Goal: Task Accomplishment & Management: Use online tool/utility

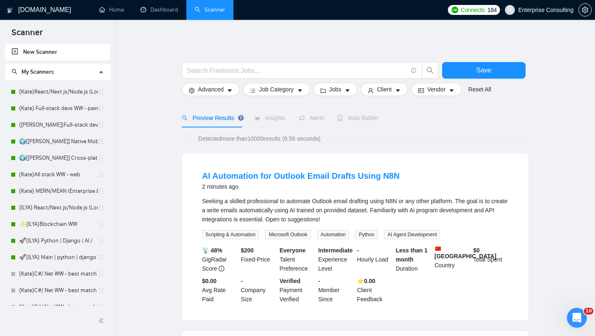
click at [538, 16] on span "Enterprise Consulting" at bounding box center [539, 10] width 79 height 26
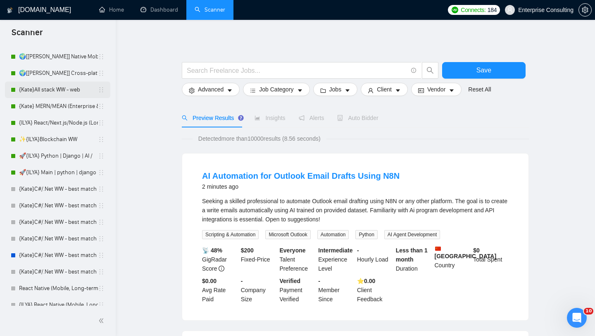
scroll to position [82, 0]
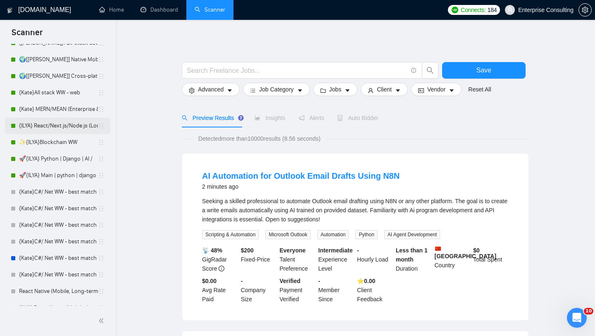
click at [74, 130] on link "{ILYA} React/Next.js/Node.js (Long-term, All Niches)" at bounding box center [58, 125] width 79 height 17
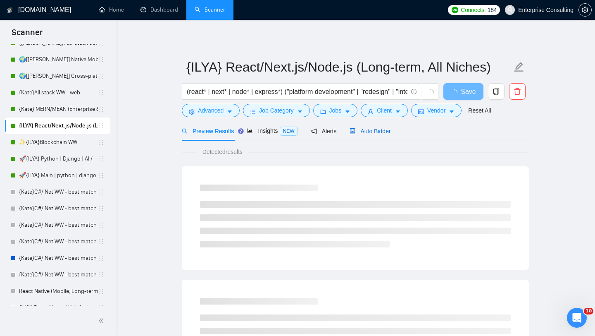
click at [369, 128] on span "Auto Bidder" at bounding box center [370, 131] width 41 height 7
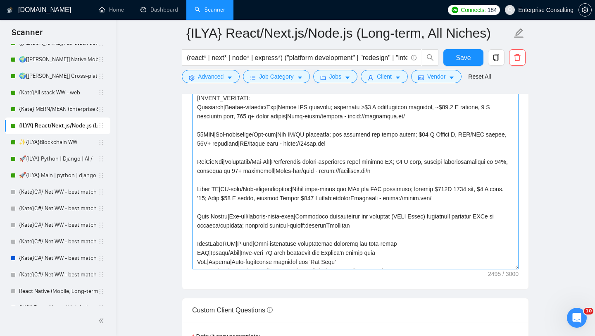
scroll to position [173, 0]
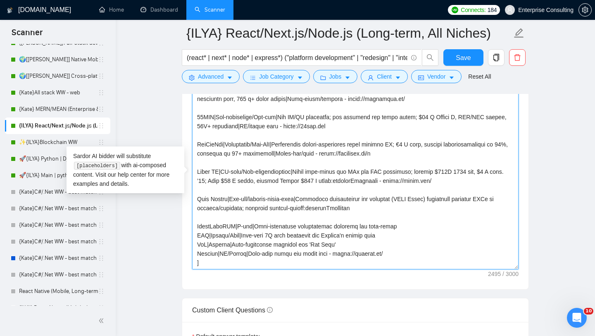
drag, startPoint x: 449, startPoint y: 183, endPoint x: 394, endPoint y: 180, distance: 55.4
click at [394, 180] on textarea "Cover letter template:" at bounding box center [355, 176] width 326 height 186
click at [363, 186] on textarea "Cover letter template:" at bounding box center [355, 176] width 326 height 186
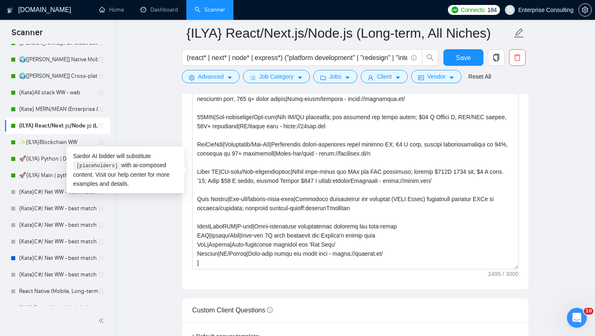
click at [149, 119] on main "{[PERSON_NAME]} React/Next.js/Node.js (Long-term, All Niches) (react* | next* |…" at bounding box center [355, 264] width 453 height 2351
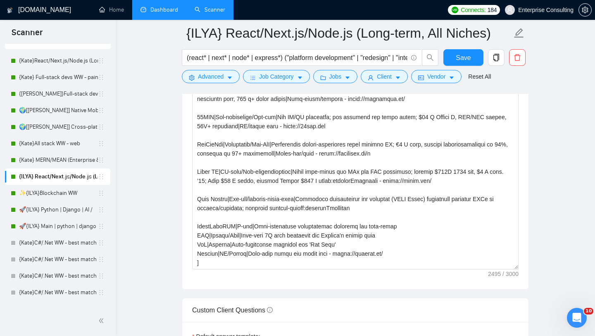
click at [165, 13] on link "Dashboard" at bounding box center [159, 9] width 38 height 7
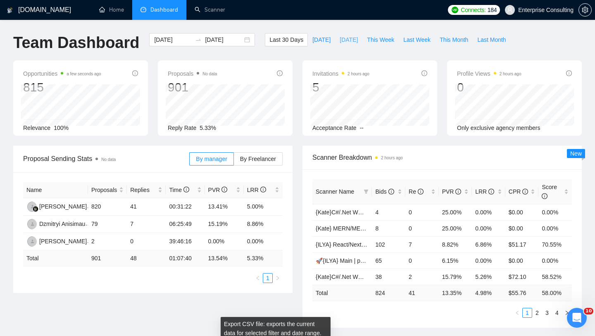
click at [346, 36] on span "[DATE]" at bounding box center [349, 39] width 18 height 9
type input "[DATE]"
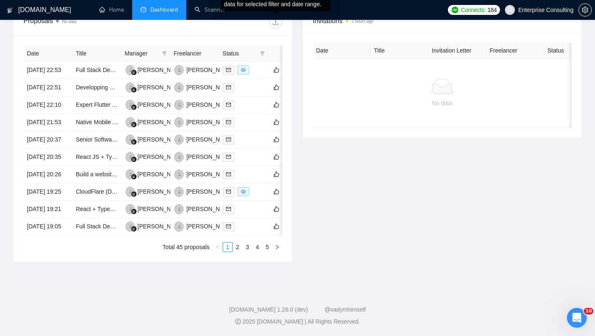
scroll to position [379, 0]
click at [237, 251] on link "2" at bounding box center [237, 246] width 9 height 9
click at [252, 252] on li "4" at bounding box center [257, 247] width 10 height 10
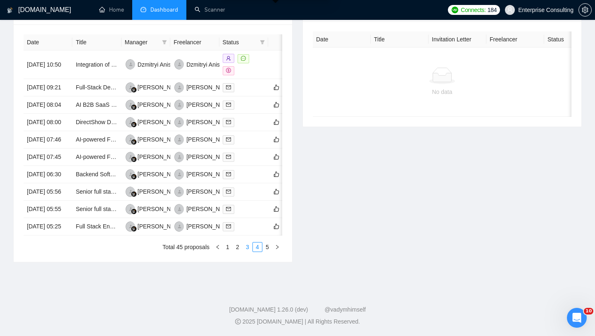
click at [248, 251] on link "3" at bounding box center [247, 246] width 9 height 9
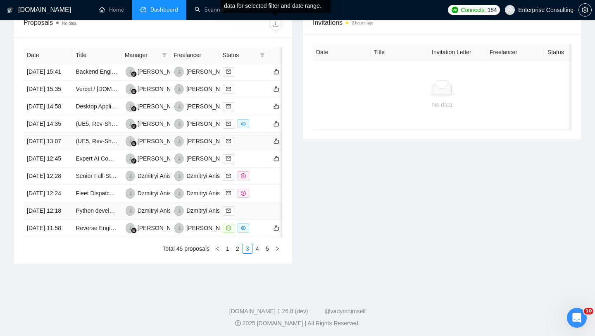
scroll to position [326, 0]
click at [270, 253] on link "5" at bounding box center [267, 248] width 9 height 9
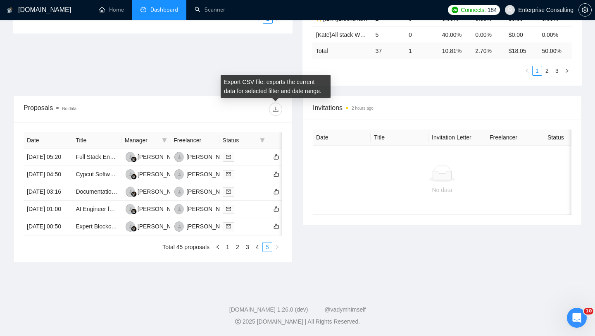
scroll to position [281, 0]
click at [261, 241] on div "Date Title Manager Freelancer Status [DATE] 05:20 Full Stack Engineer (Next.js …" at bounding box center [153, 191] width 259 height 119
click at [261, 243] on link "4" at bounding box center [257, 246] width 9 height 9
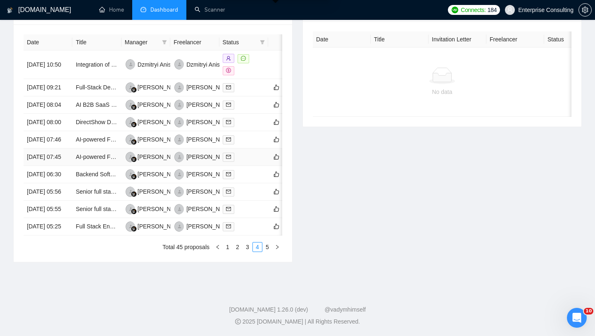
scroll to position [362, 0]
click at [248, 251] on link "3" at bounding box center [247, 246] width 9 height 9
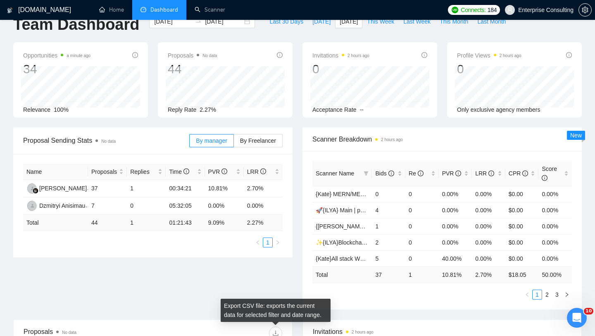
scroll to position [0, 0]
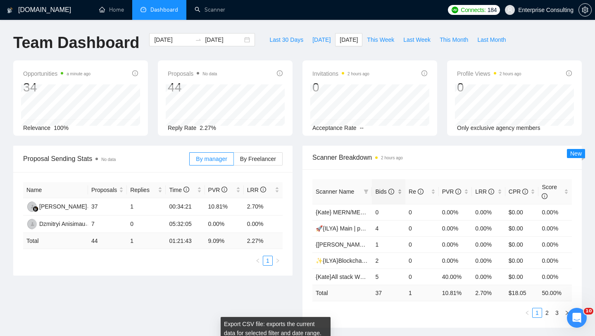
click at [383, 190] on span "Bids" at bounding box center [384, 191] width 19 height 7
click at [212, 13] on link "Scanner" at bounding box center [210, 9] width 31 height 7
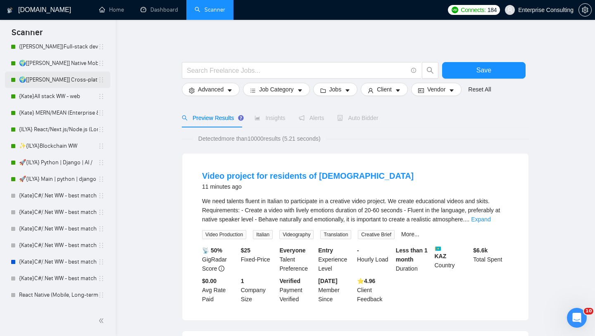
scroll to position [97, 0]
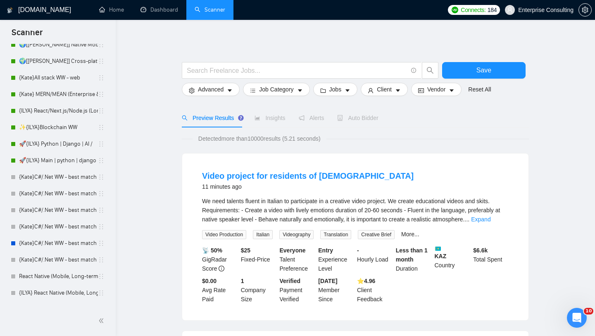
click at [375, 113] on div "Auto Bidder" at bounding box center [357, 117] width 41 height 9
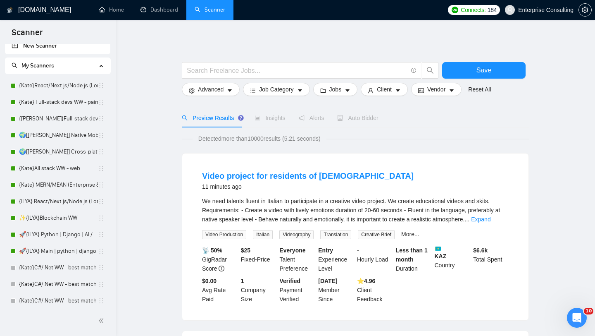
scroll to position [0, 0]
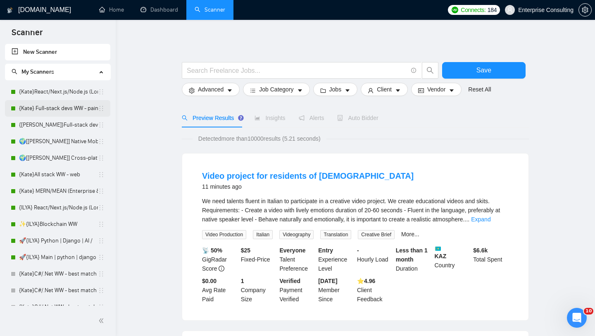
click at [45, 108] on link "{Kate} Full-stack devs WW - pain point" at bounding box center [58, 108] width 79 height 17
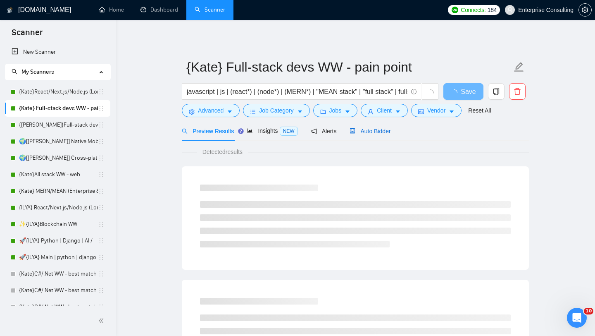
click at [370, 131] on span "Auto Bidder" at bounding box center [370, 131] width 41 height 7
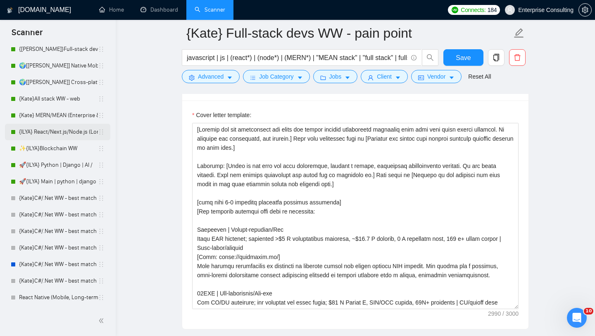
scroll to position [69, 0]
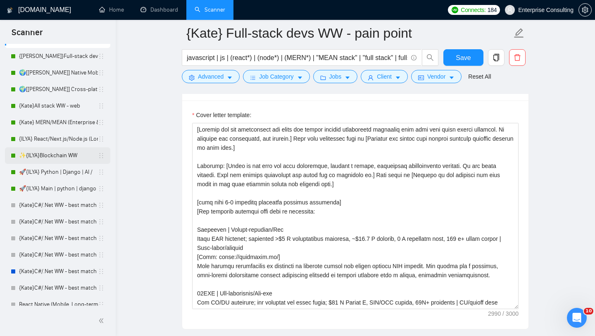
click at [55, 155] on link "✨{ILYA}Blockchain WW" at bounding box center [58, 155] width 79 height 17
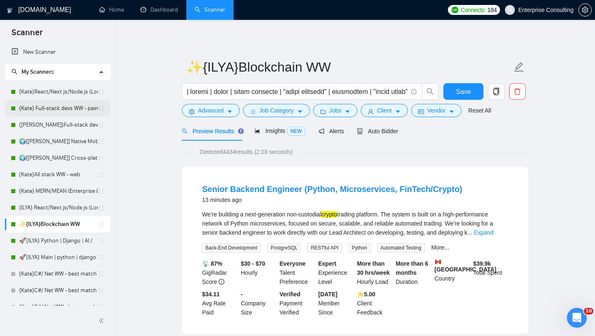
click at [54, 107] on link "{Kate} Full-stack devs WW - pain point" at bounding box center [58, 108] width 79 height 17
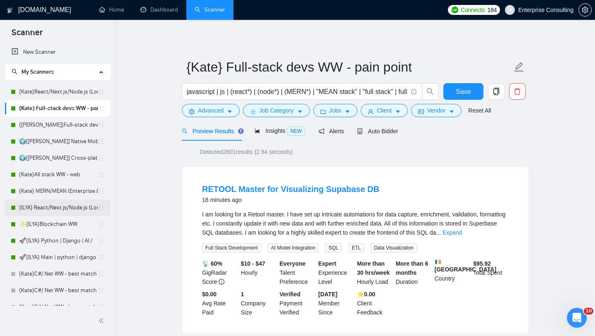
click at [78, 204] on link "{ILYA} React/Next.js/Node.js (Long-term, All Niches)" at bounding box center [58, 207] width 79 height 17
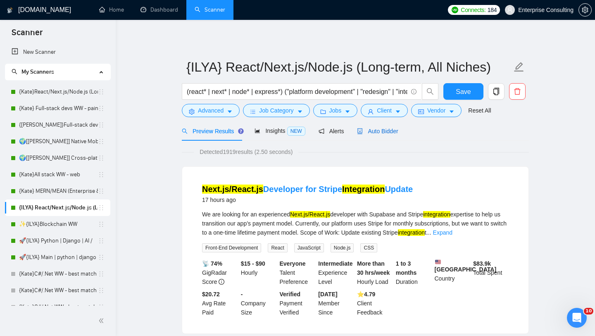
click at [386, 131] on span "Auto Bidder" at bounding box center [377, 131] width 41 height 7
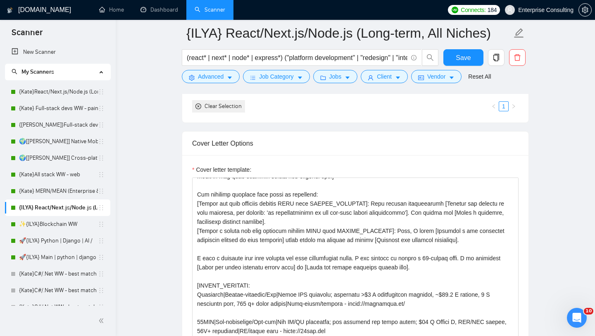
scroll to position [55, 0]
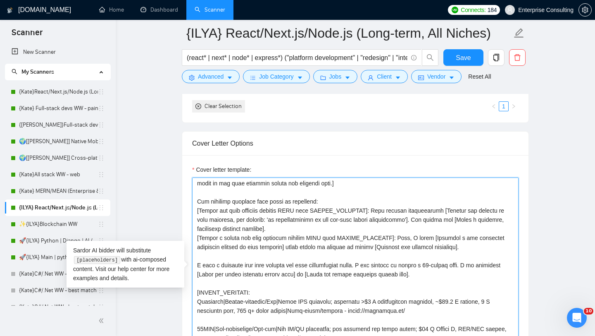
drag, startPoint x: 408, startPoint y: 273, endPoint x: 191, endPoint y: 263, distance: 216.7
click at [191, 263] on div "Cover letter template:" at bounding box center [355, 269] width 346 height 228
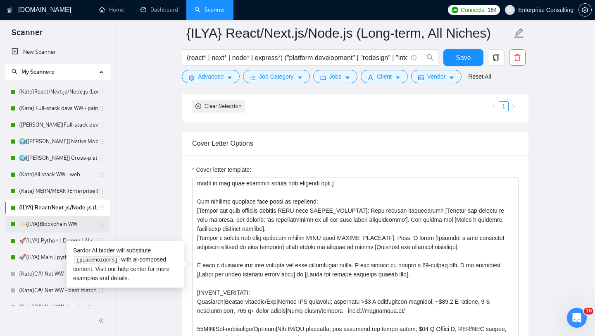
click at [50, 221] on link "✨{ILYA}Blockchain WW" at bounding box center [58, 224] width 79 height 17
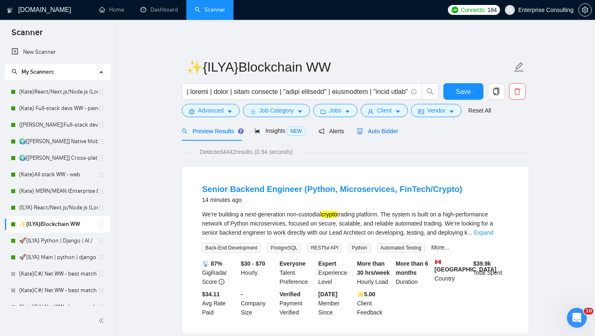
click at [378, 133] on span "Auto Bidder" at bounding box center [377, 131] width 41 height 7
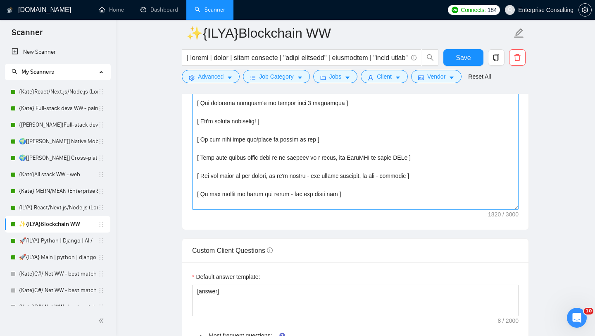
scroll to position [164, 0]
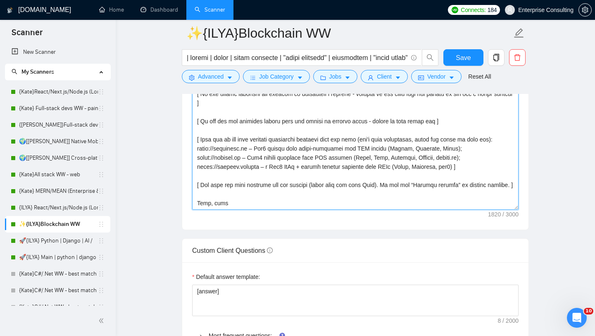
click at [220, 182] on textarea "Cover letter template:" at bounding box center [355, 117] width 326 height 186
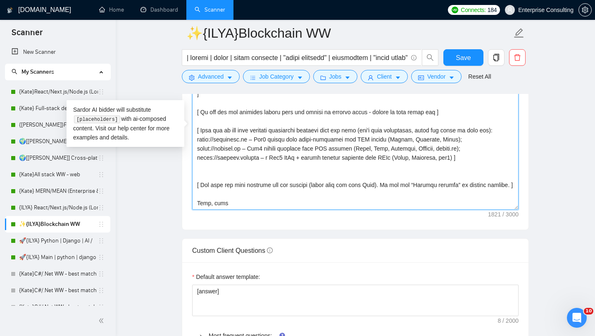
paste textarea "I have a detailed data flow diagram for this architecture ready. I can present …"
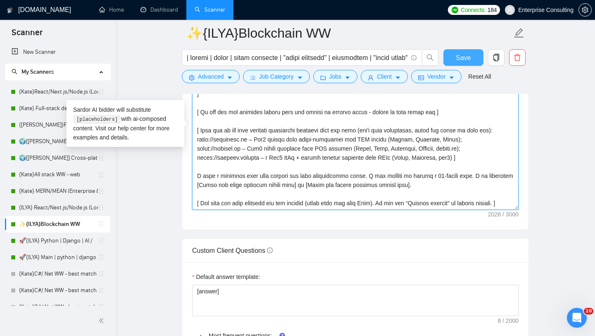
type textarea "[ Lorem ips dol sita 0 consec adipiscin elitsed doeiusmod tempo. Incid utlabore…"
click at [463, 65] on button "Save" at bounding box center [463, 57] width 40 height 17
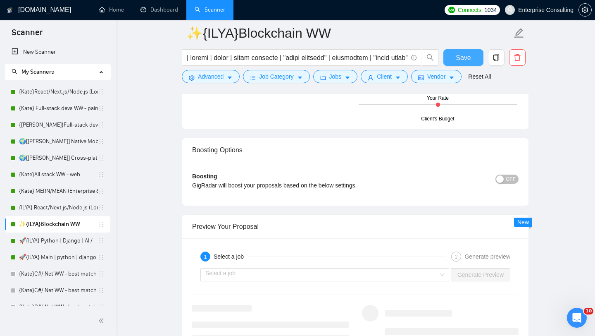
scroll to position [1507, 0]
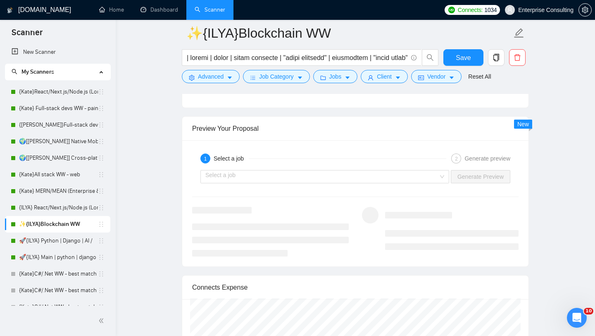
click at [406, 179] on div "Select a job Generate Preview" at bounding box center [355, 177] width 328 height 20
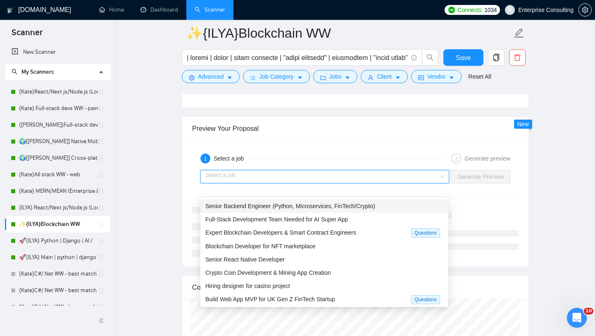
click at [405, 183] on input "search" at bounding box center [321, 176] width 233 height 12
click at [375, 207] on span "Senior Backend Engineer (Python, Microservices, FinTech/Crypto)" at bounding box center [290, 205] width 170 height 7
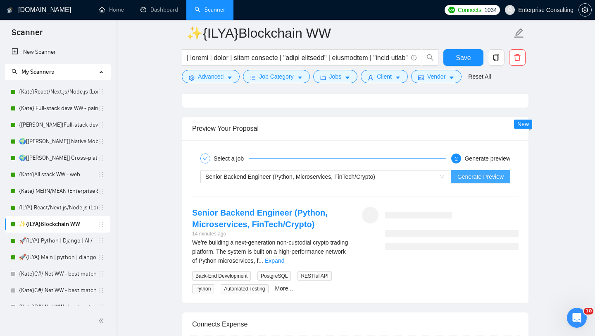
click at [477, 181] on span "Generate Preview" at bounding box center [480, 176] width 46 height 9
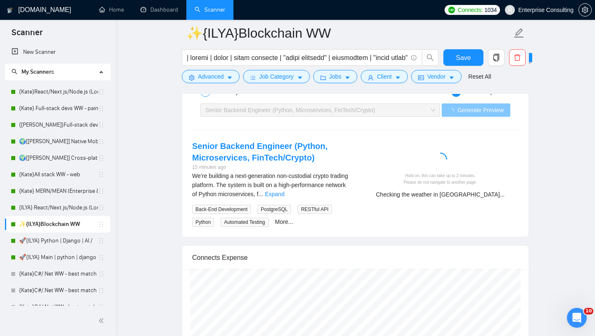
scroll to position [1573, 0]
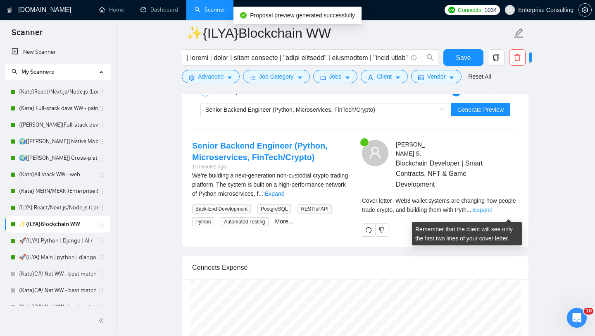
click at [493, 213] on link "Expand" at bounding box center [482, 209] width 19 height 7
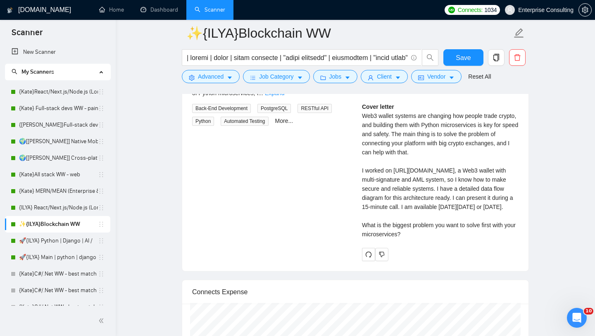
scroll to position [1677, 0]
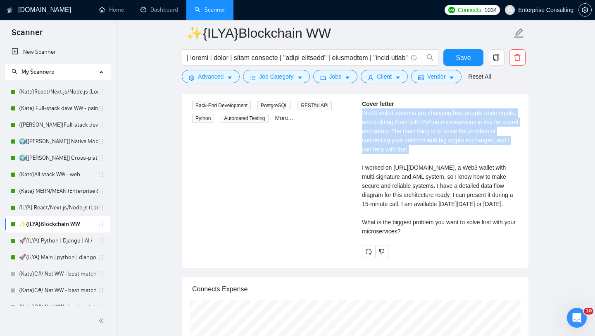
drag, startPoint x: 459, startPoint y: 153, endPoint x: 360, endPoint y: 117, distance: 105.6
click at [360, 117] on div "[PERSON_NAME] Blockchain Developer | Smart Contracts, NFT & Game Development Co…" at bounding box center [440, 146] width 170 height 221
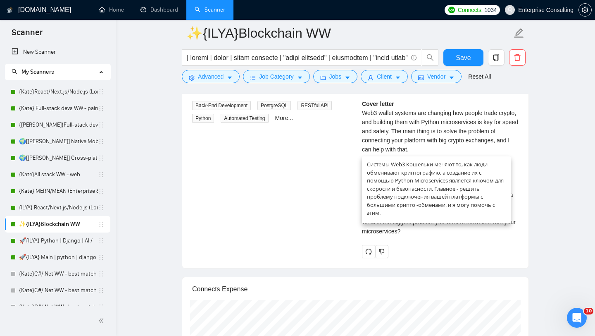
click at [406, 106] on div "Cover letter Web3 wallet systems are changing how people trade crypto, and buil…" at bounding box center [440, 167] width 157 height 136
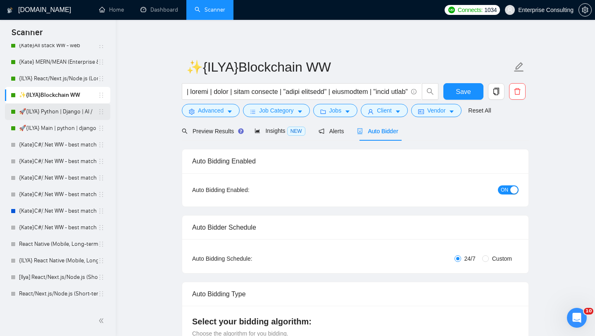
scroll to position [0, 0]
